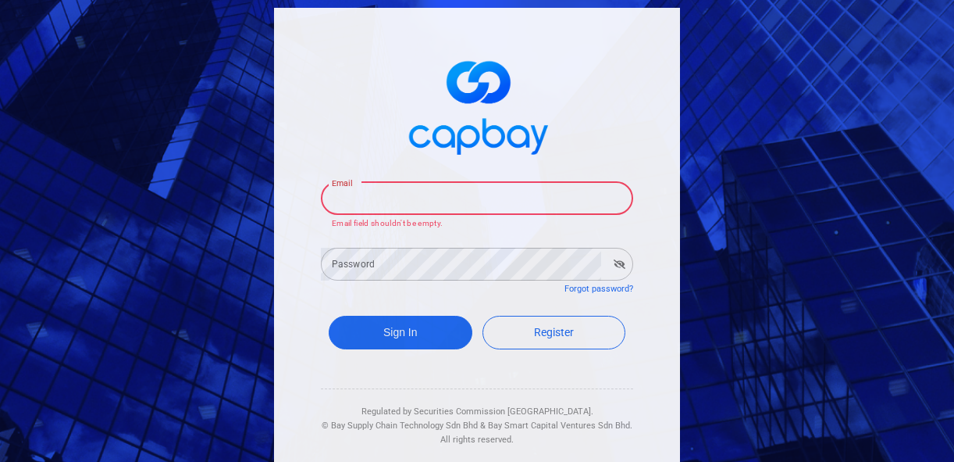
click at [384, 194] on input "Email" at bounding box center [477, 198] width 312 height 33
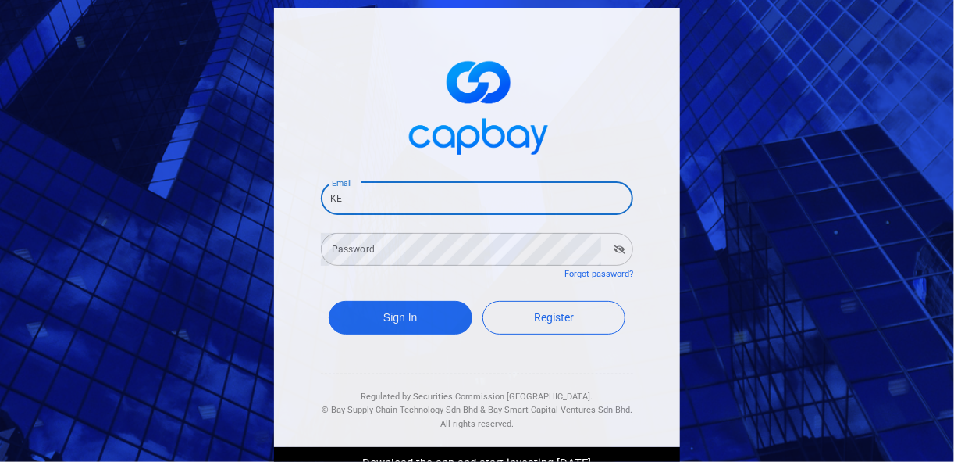
type input "K"
type input "[EMAIL_ADDRESS][DOMAIN_NAME]"
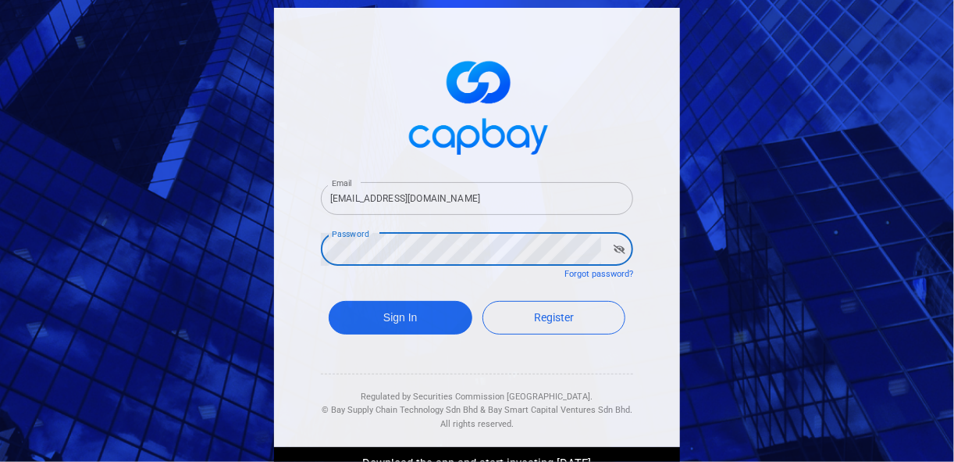
click at [329, 301] on button "Sign In" at bounding box center [401, 318] width 144 height 34
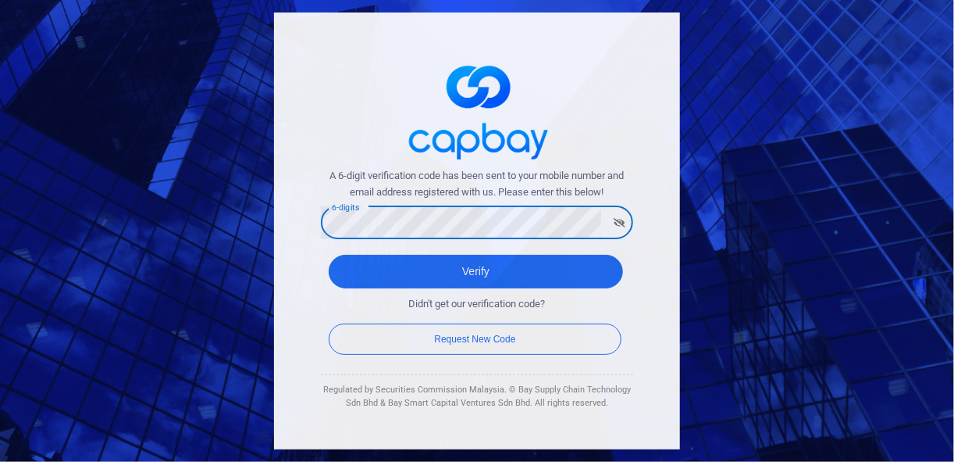
click at [329, 255] on button "Verify" at bounding box center [476, 272] width 294 height 34
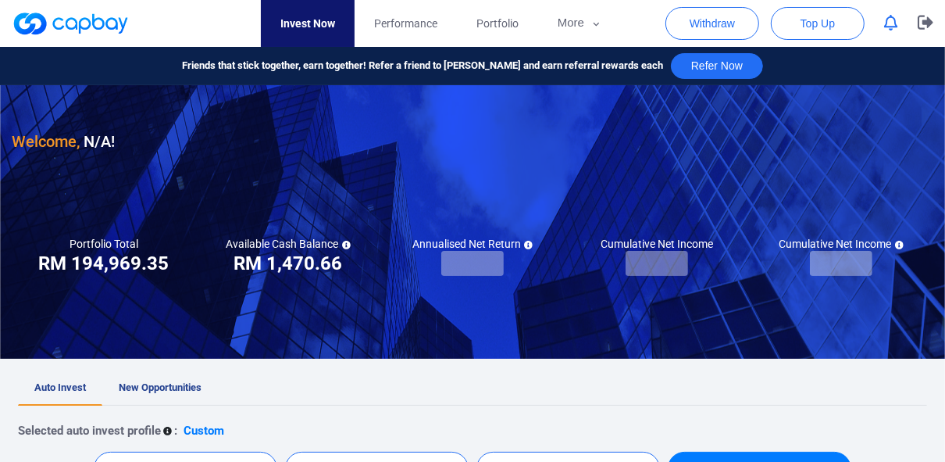
checkbox input "true"
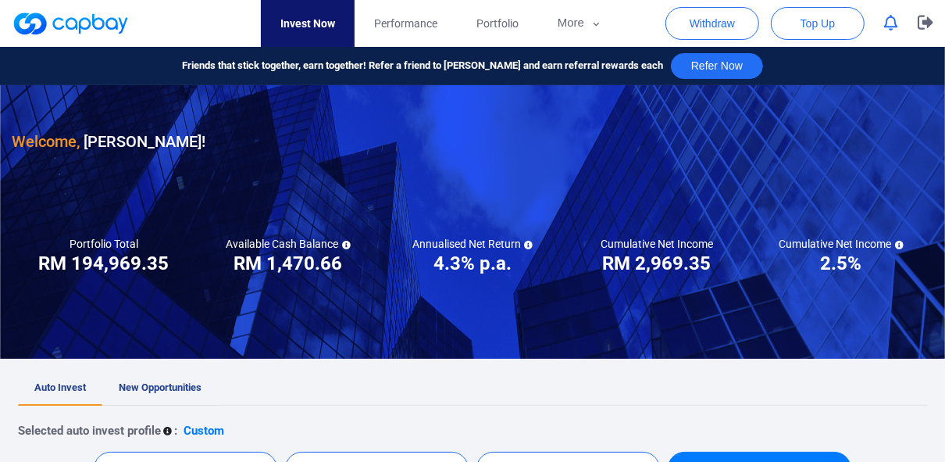
click at [148, 382] on span "New Opportunities" at bounding box center [160, 387] width 83 height 12
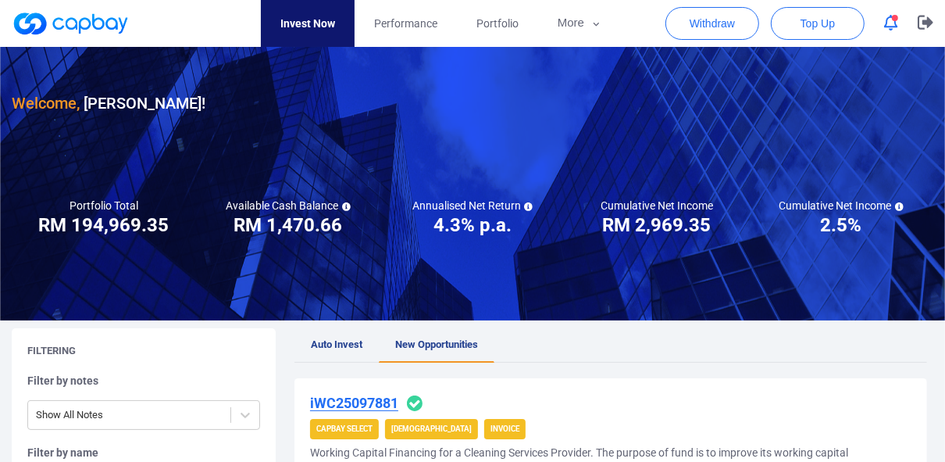
click at [892, 25] on icon "button" at bounding box center [891, 23] width 14 height 16
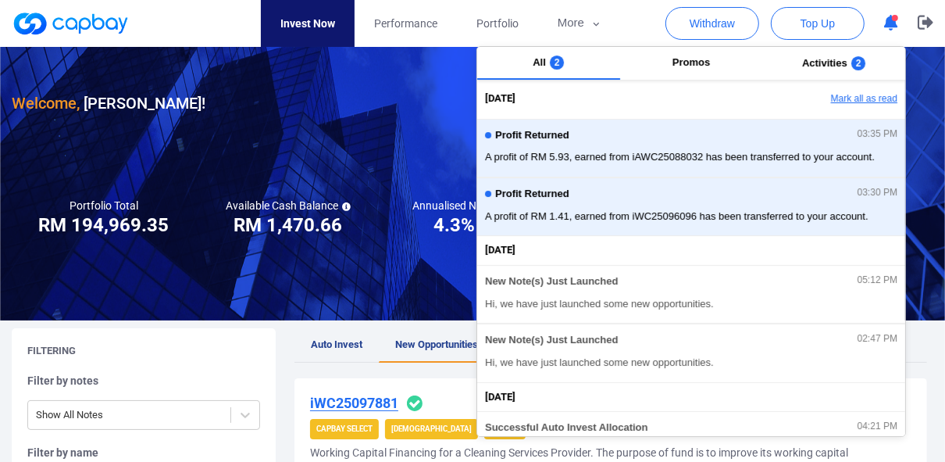
click at [868, 102] on button "Mark all as read" at bounding box center [821, 99] width 168 height 27
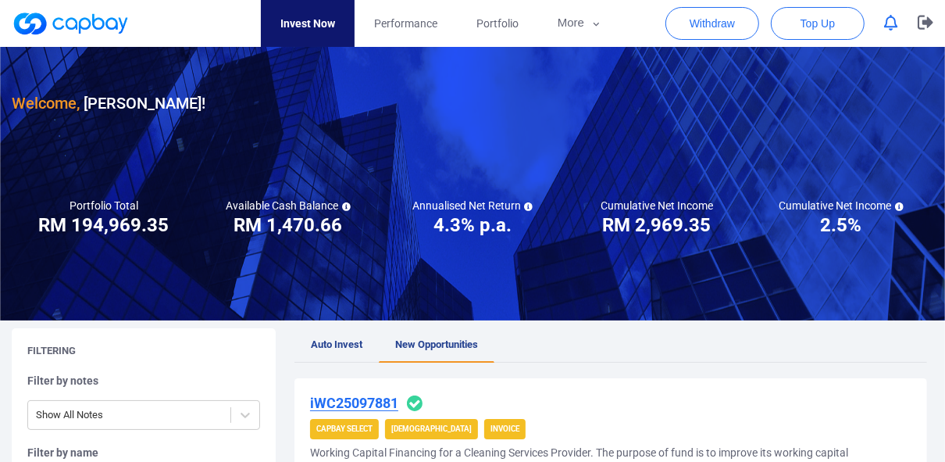
click at [633, 19] on nav "Invest Now Performance Portfolio More Transaction My Statements My Profile FAQs…" at bounding box center [440, 23] width 921 height 47
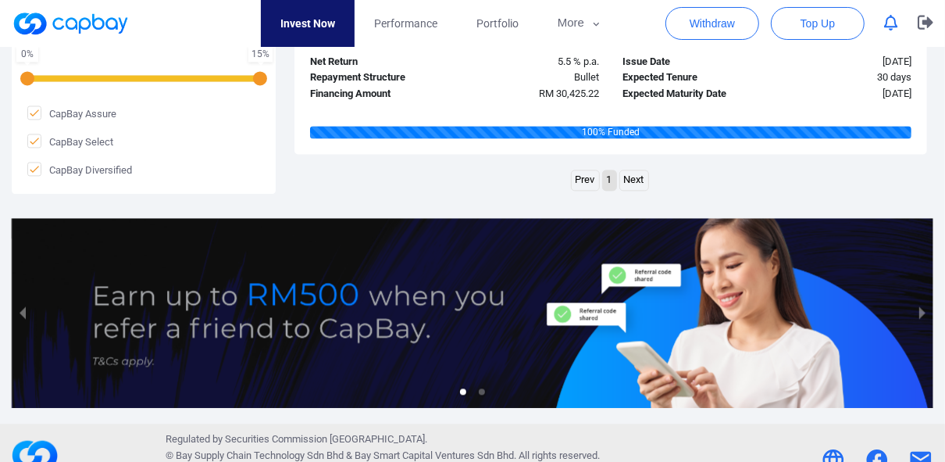
scroll to position [2174, 0]
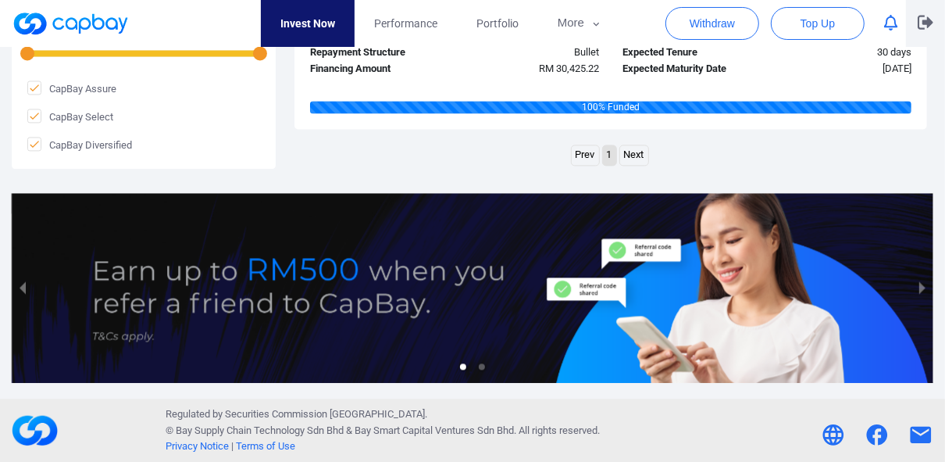
click at [923, 27] on icon "button" at bounding box center [926, 22] width 16 height 15
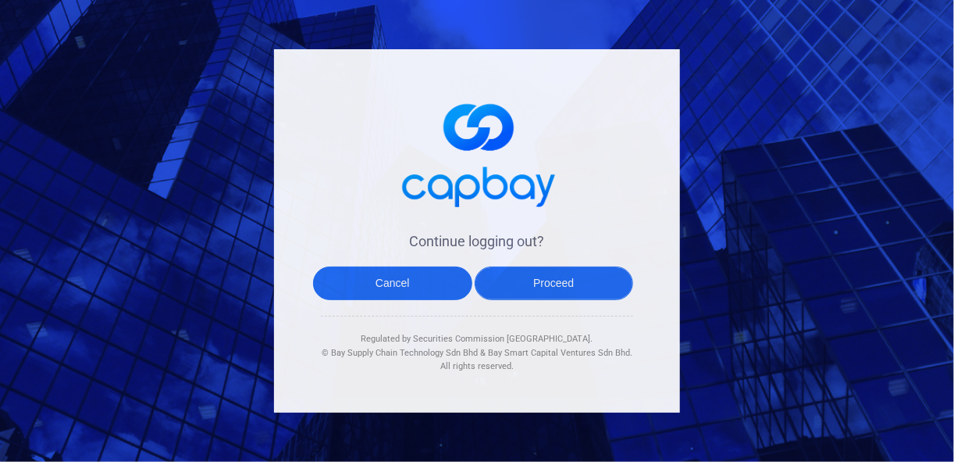
click at [555, 285] on button "Proceed" at bounding box center [554, 283] width 159 height 34
